Goal: Task Accomplishment & Management: Manage account settings

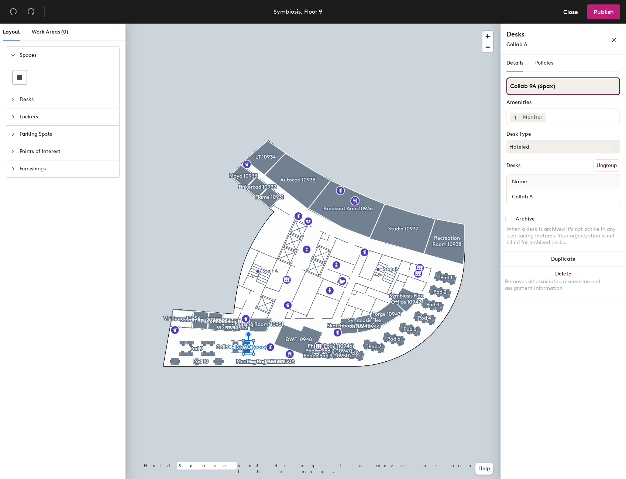
click at [537, 85] on input "Collab 9A (6pax)" at bounding box center [563, 86] width 114 height 18
type input "Collab 9B (6pax)"
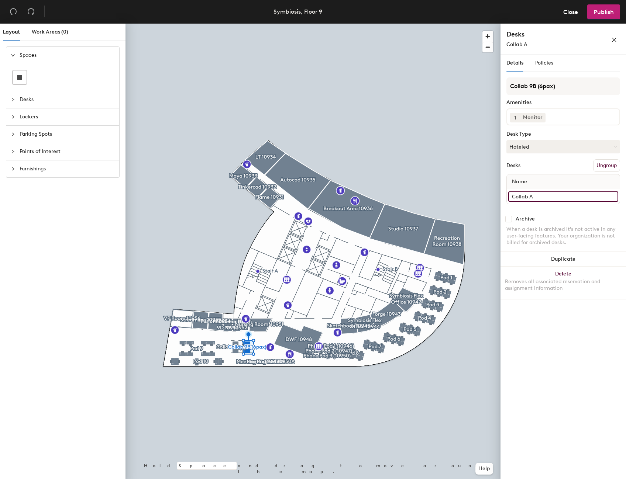
click at [530, 198] on input "Collab A" at bounding box center [563, 196] width 110 height 10
click at [533, 197] on input "Collab A" at bounding box center [563, 196] width 110 height 10
type input "Collab B"
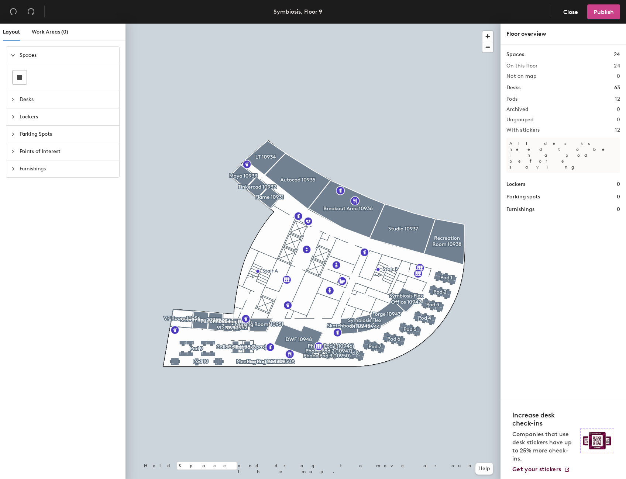
click at [602, 18] on button "Publish" at bounding box center [603, 11] width 33 height 15
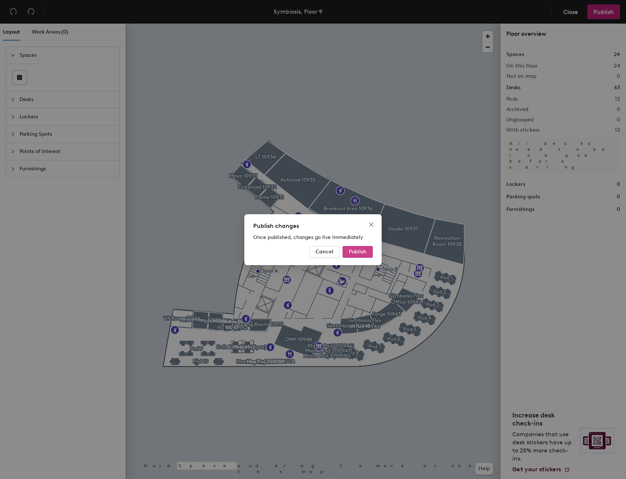
click at [366, 253] on button "Publish" at bounding box center [357, 252] width 30 height 12
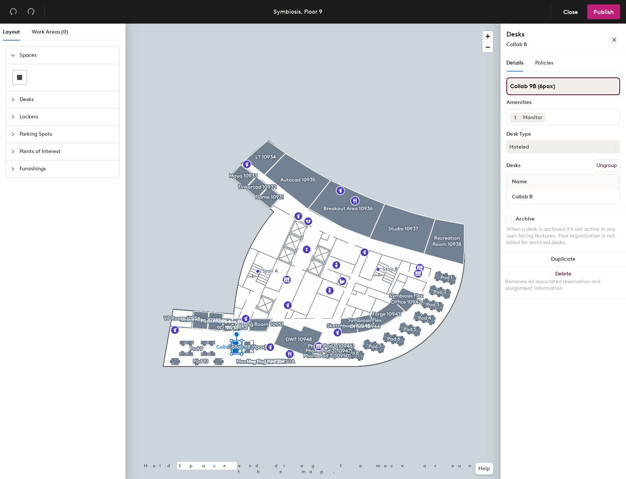
click at [535, 88] on input "Collab 9B (6pax)" at bounding box center [563, 86] width 114 height 18
type input "Collab 9A (6pax)"
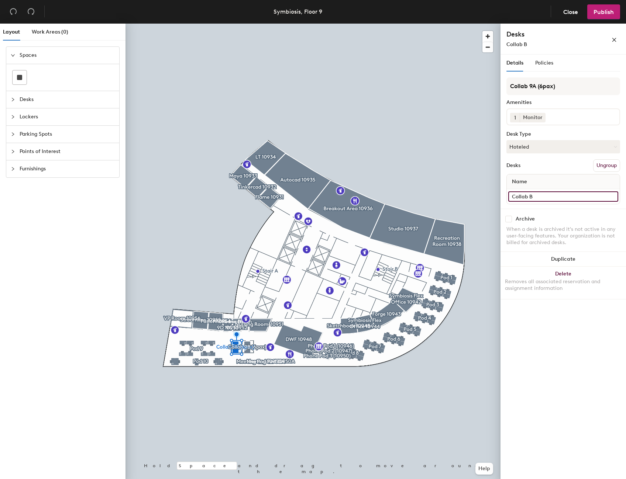
click at [543, 194] on input "Collab B" at bounding box center [563, 196] width 110 height 10
type input "Collab A"
click at [594, 9] on span "Publish" at bounding box center [603, 11] width 20 height 7
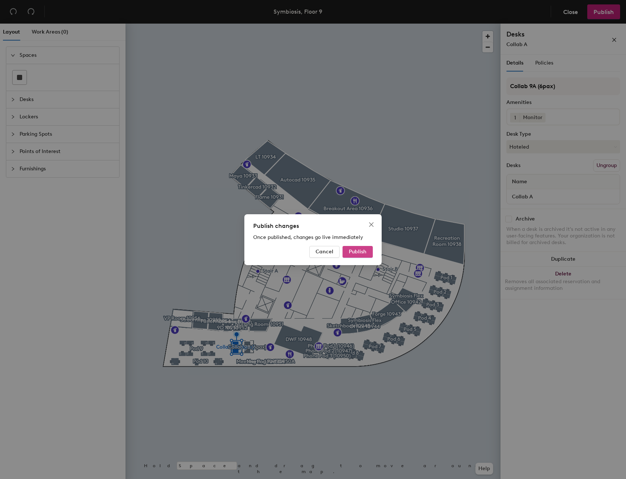
click at [356, 255] on span "Publish" at bounding box center [358, 252] width 18 height 6
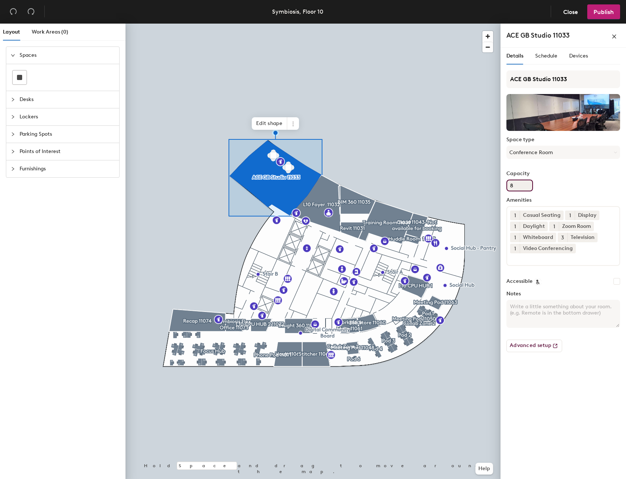
click at [526, 190] on input "8" at bounding box center [519, 186] width 27 height 12
type input "30"
click at [606, 14] on span "Publish" at bounding box center [603, 11] width 20 height 7
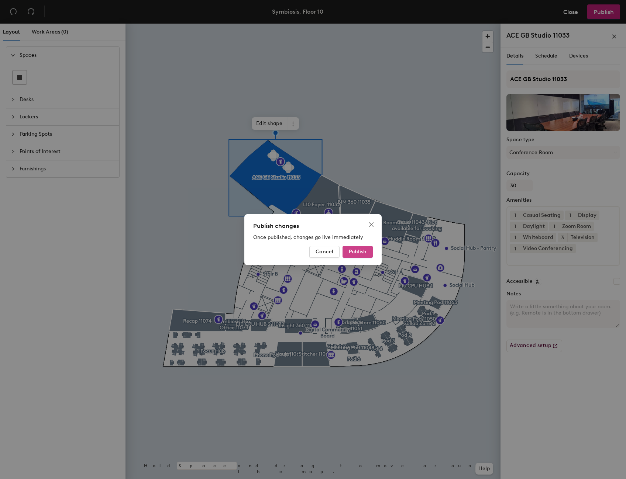
click at [357, 251] on span "Publish" at bounding box center [358, 252] width 18 height 6
